Goal: Book appointment/travel/reservation

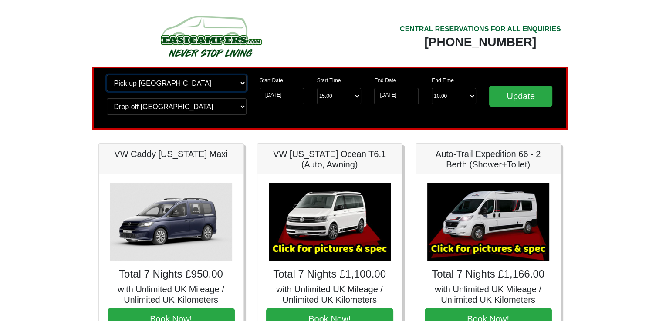
click at [217, 86] on select "Change pick up location? Pick up [GEOGRAPHIC_DATA] [GEOGRAPHIC_DATA] [GEOGRAPHI…" at bounding box center [177, 83] width 140 height 17
select select "GLA"
click at [107, 75] on select "Change pick up location? Pick up [GEOGRAPHIC_DATA] [GEOGRAPHIC_DATA] [GEOGRAPHI…" at bounding box center [177, 83] width 140 height 17
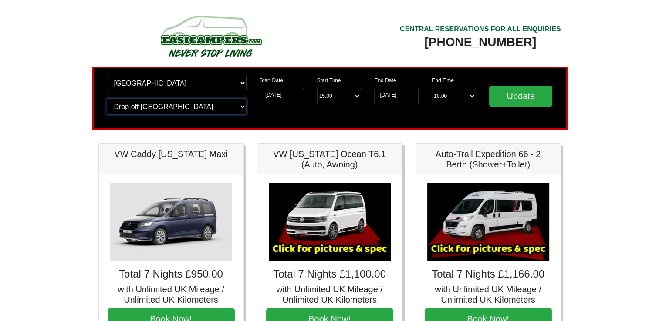
click at [174, 105] on select "Change drop off location? Drop off [GEOGRAPHIC_DATA] [GEOGRAPHIC_DATA] [GEOGRAP…" at bounding box center [177, 106] width 140 height 17
select select "GLA"
click at [107, 98] on select "Change drop off location? Drop off [GEOGRAPHIC_DATA] [GEOGRAPHIC_DATA] [GEOGRAP…" at bounding box center [177, 106] width 140 height 17
click at [520, 89] on input "Update" at bounding box center [521, 96] width 64 height 21
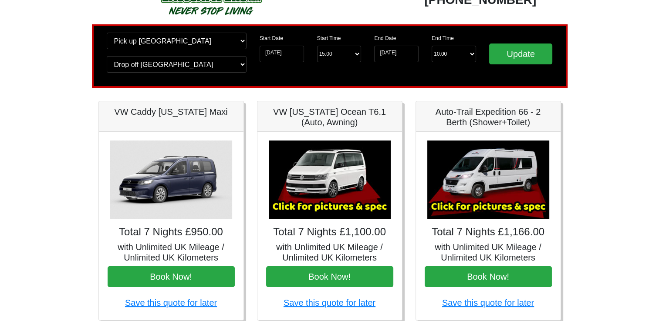
scroll to position [44, 0]
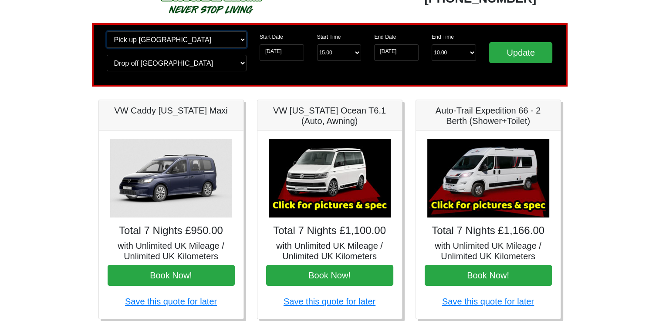
click at [219, 37] on select "Change pick up location? Pick up Glasgow Airport Birmingham Airport Blackburn L…" at bounding box center [177, 39] width 140 height 17
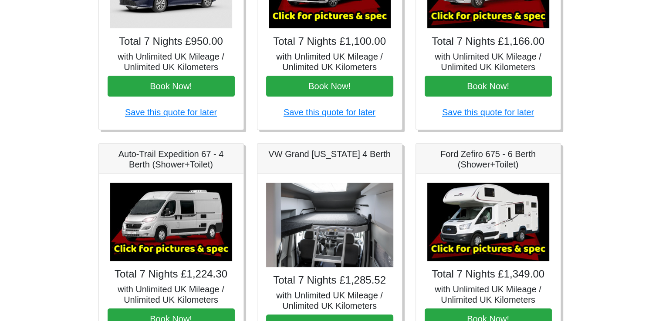
scroll to position [348, 0]
